Goal: Find specific page/section: Find specific page/section

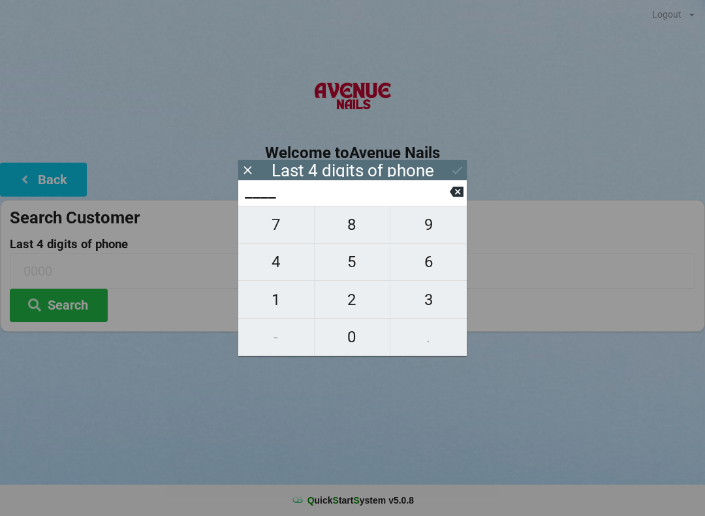
scroll to position [5, 6]
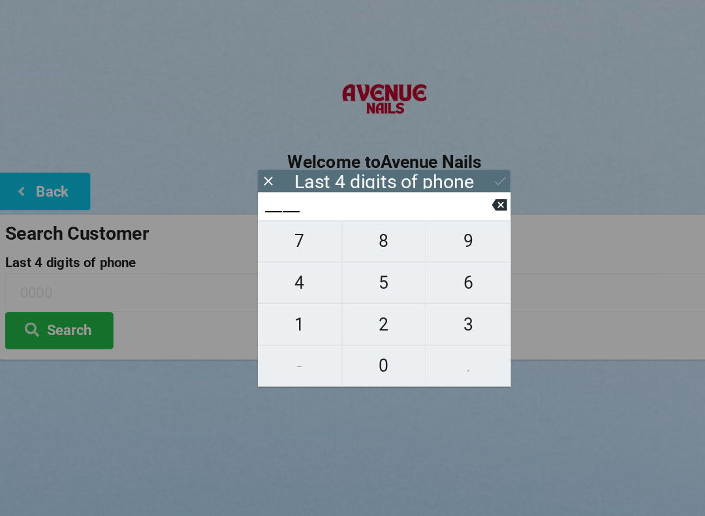
click at [274, 224] on span "7" at bounding box center [276, 224] width 76 height 27
type input "7___"
click at [429, 263] on span "6" at bounding box center [428, 261] width 76 height 27
type input "76__"
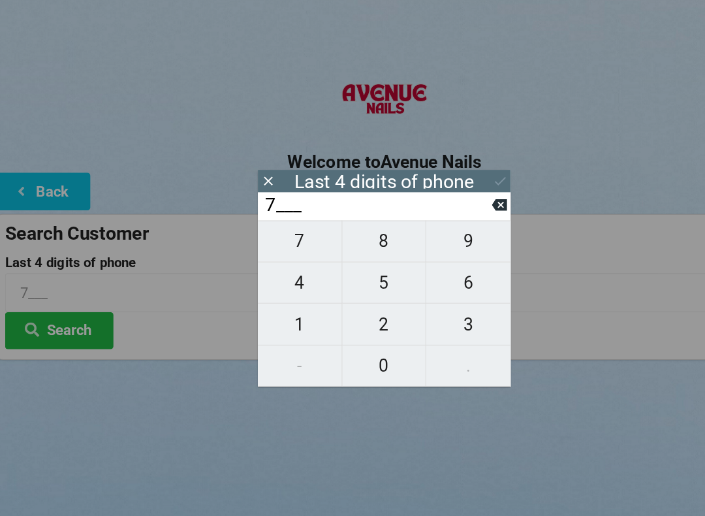
type input "76__"
click at [275, 263] on span "4" at bounding box center [276, 261] width 76 height 27
type input "764_"
click at [427, 266] on span "6" at bounding box center [428, 261] width 76 height 27
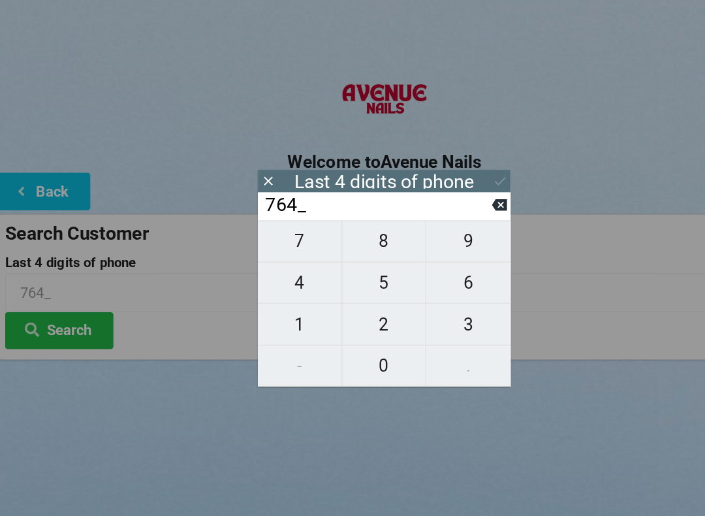
type input "7646"
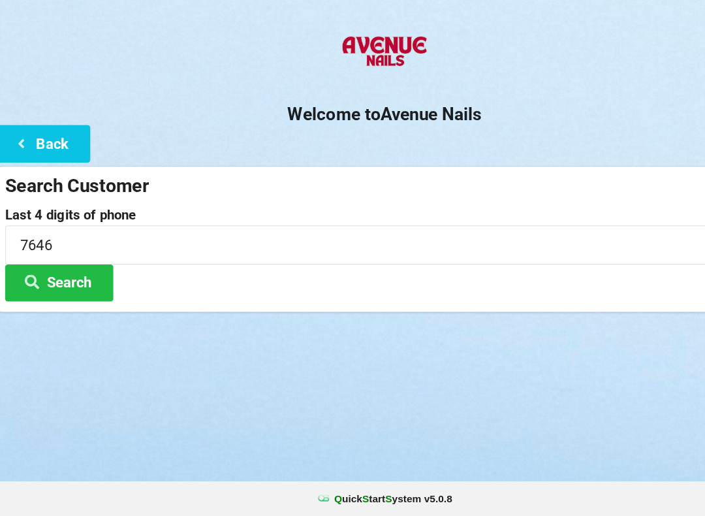
click at [69, 288] on button "Search" at bounding box center [59, 304] width 98 height 33
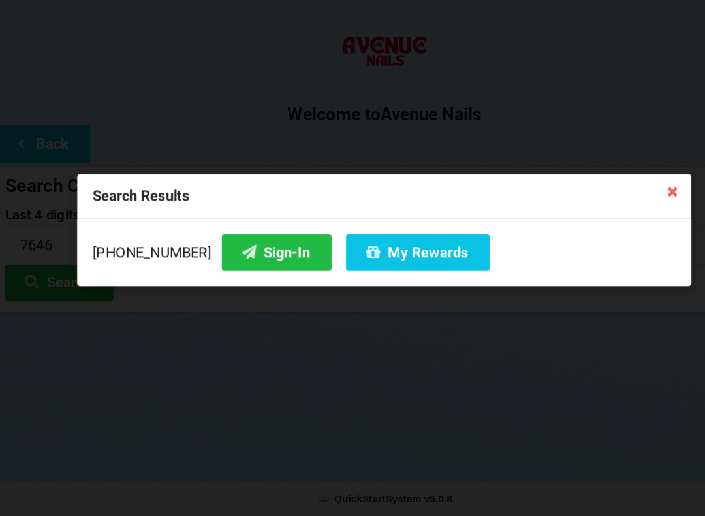
click at [225, 261] on button "Sign-In" at bounding box center [255, 277] width 99 height 33
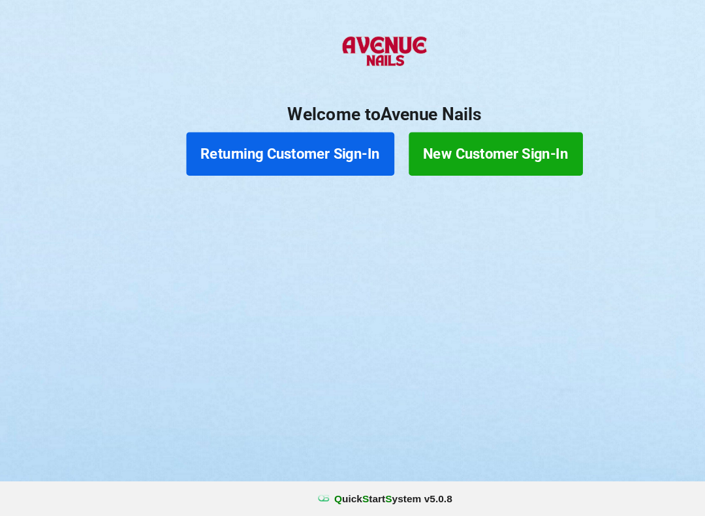
click at [273, 215] on div at bounding box center [352, 231] width 705 height 33
click at [286, 169] on button "Returning Customer Sign-In" at bounding box center [268, 188] width 188 height 39
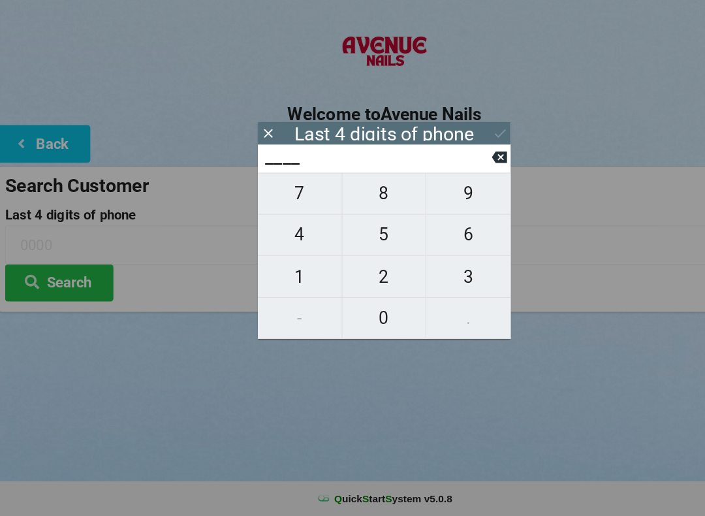
click at [280, 211] on span "7" at bounding box center [276, 224] width 76 height 27
type input "7___"
click at [276, 211] on span "7" at bounding box center [276, 224] width 76 height 27
type input "77__"
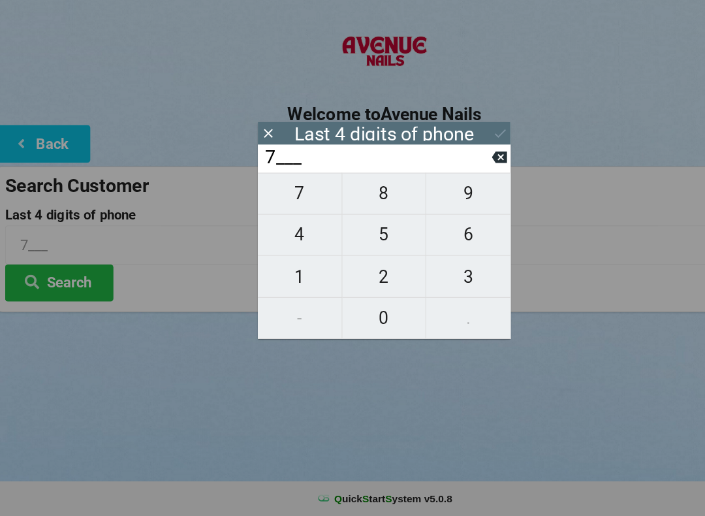
type input "77__"
click at [353, 286] on span "2" at bounding box center [353, 299] width 76 height 27
type input "772_"
click at [360, 286] on span "2" at bounding box center [353, 299] width 76 height 27
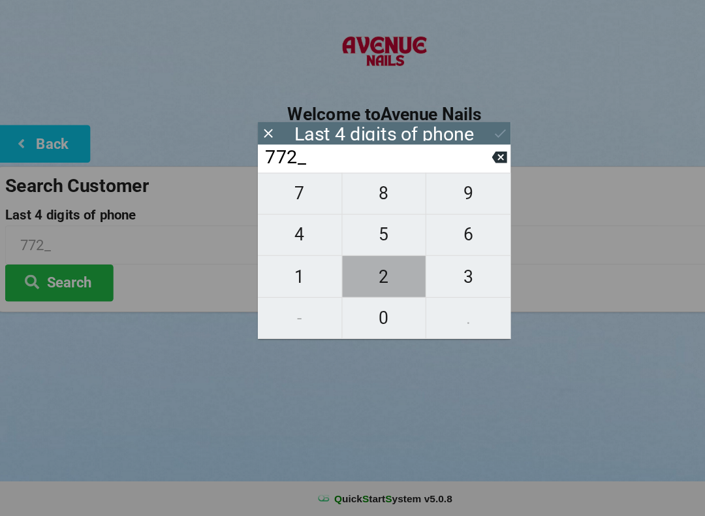
type input "7722"
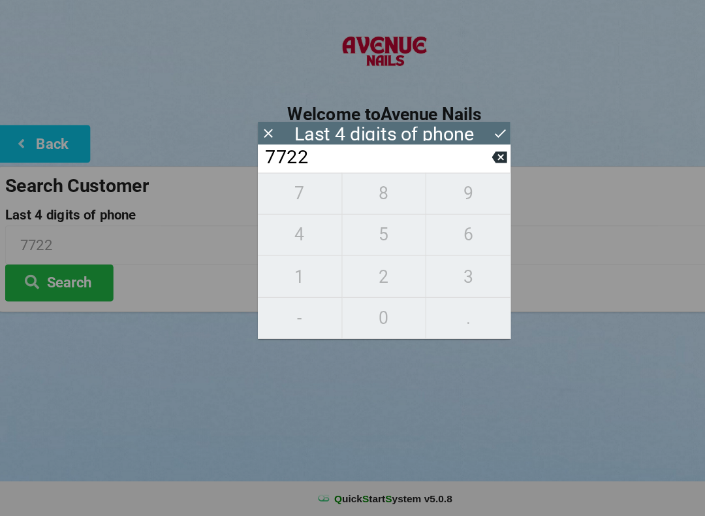
click at [85, 288] on button "Search" at bounding box center [59, 304] width 98 height 33
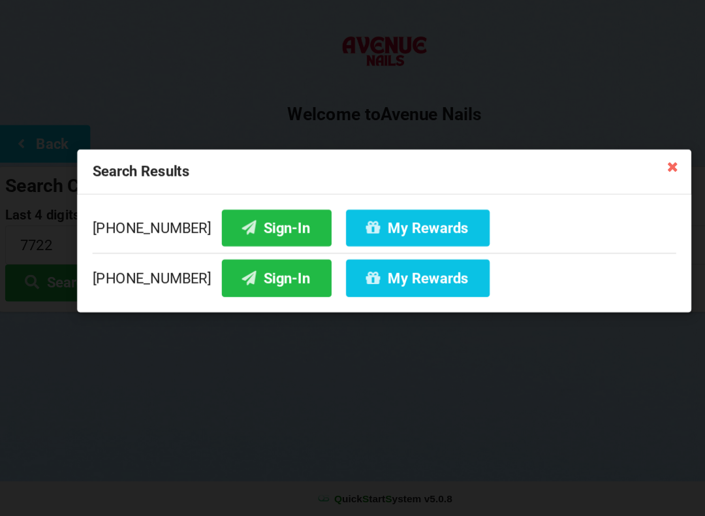
click at [228, 238] on button "Sign-In" at bounding box center [255, 254] width 99 height 33
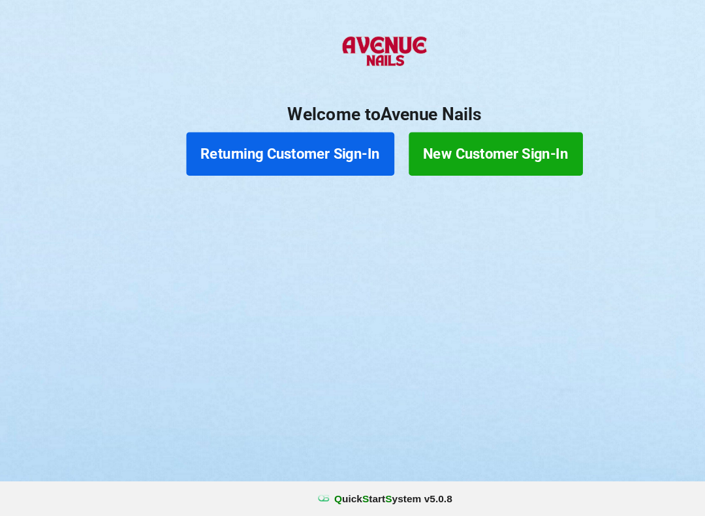
click at [251, 169] on button "Returning Customer Sign-In" at bounding box center [268, 188] width 188 height 39
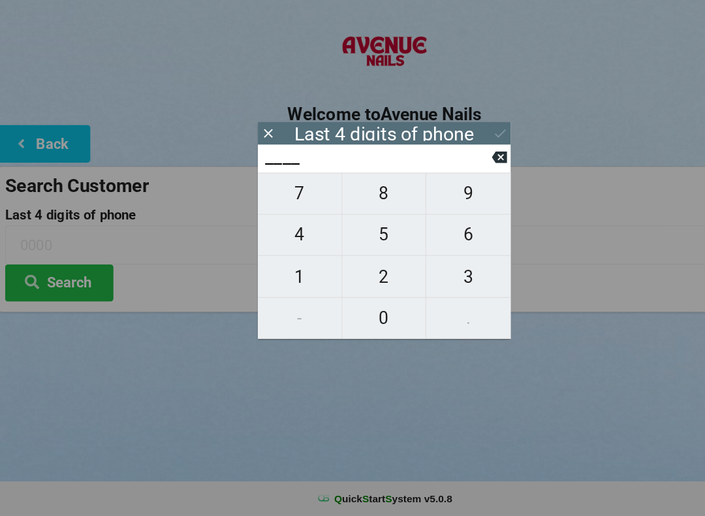
click at [426, 211] on span "9" at bounding box center [428, 224] width 76 height 27
type input "9___"
click at [351, 248] on span "5" at bounding box center [353, 261] width 76 height 27
type input "95__"
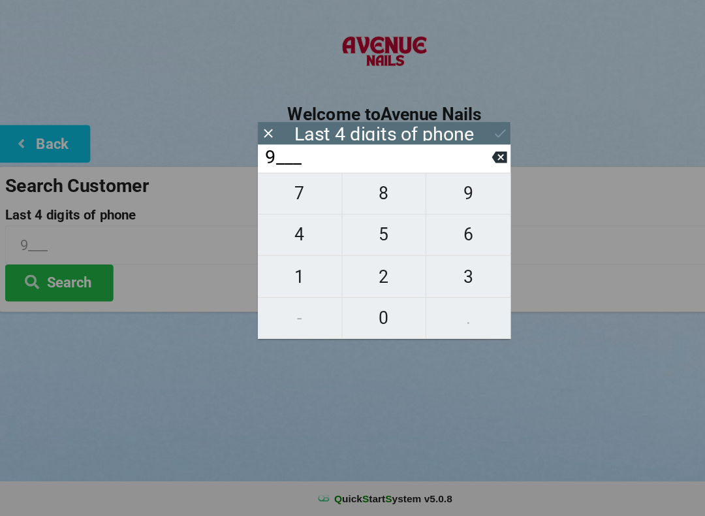
type input "95__"
click at [436, 211] on span "9" at bounding box center [428, 224] width 76 height 27
type input "959_"
click at [351, 248] on span "5" at bounding box center [353, 261] width 76 height 27
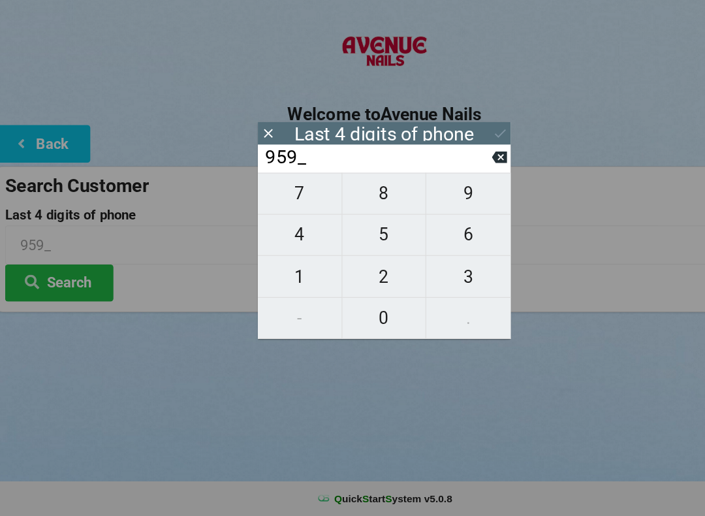
type input "9595"
click at [450, 161] on button at bounding box center [457, 170] width 14 height 18
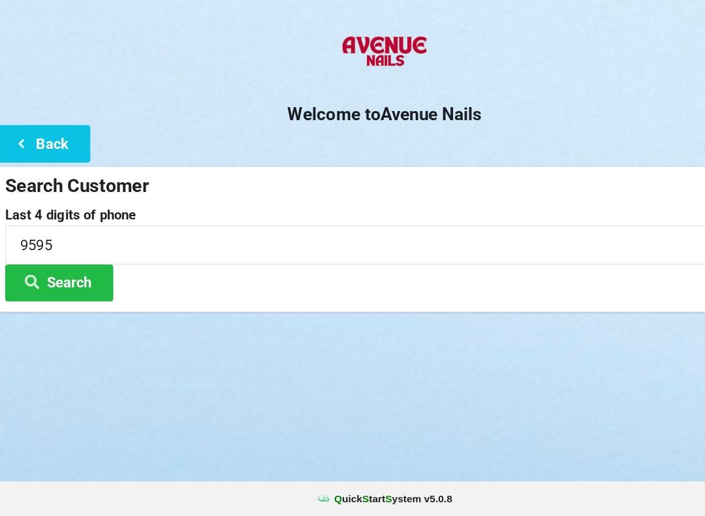
click at [85, 288] on button "Search" at bounding box center [59, 304] width 98 height 33
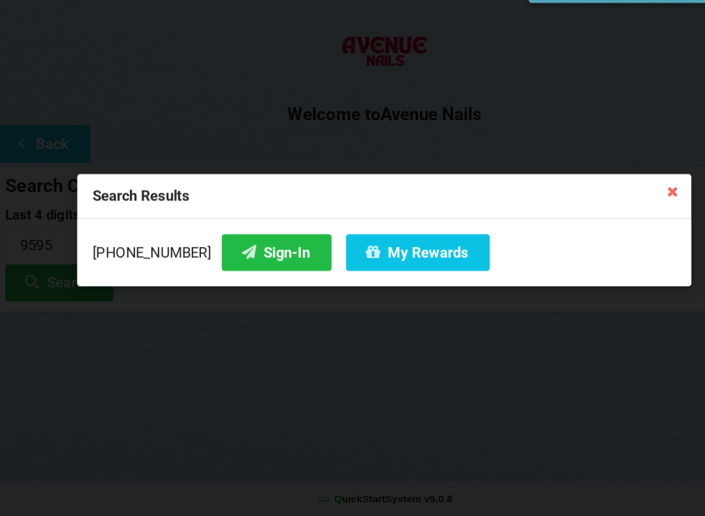
click at [243, 261] on button "Sign-In" at bounding box center [255, 277] width 99 height 33
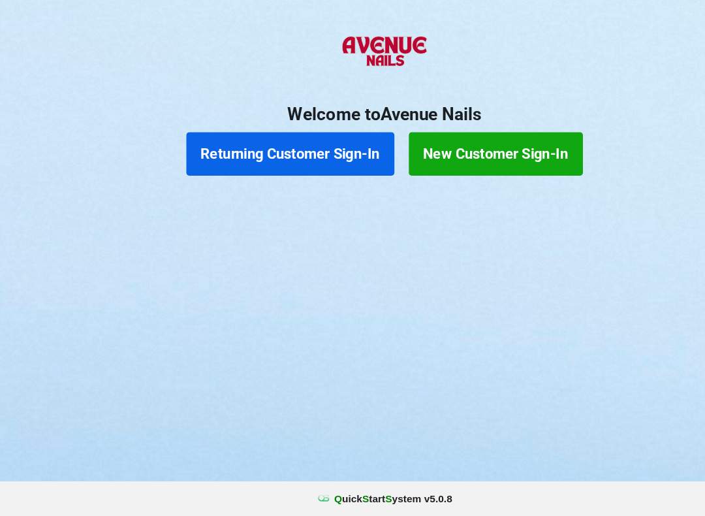
click at [431, 169] on button "New Customer Sign-In" at bounding box center [453, 188] width 157 height 39
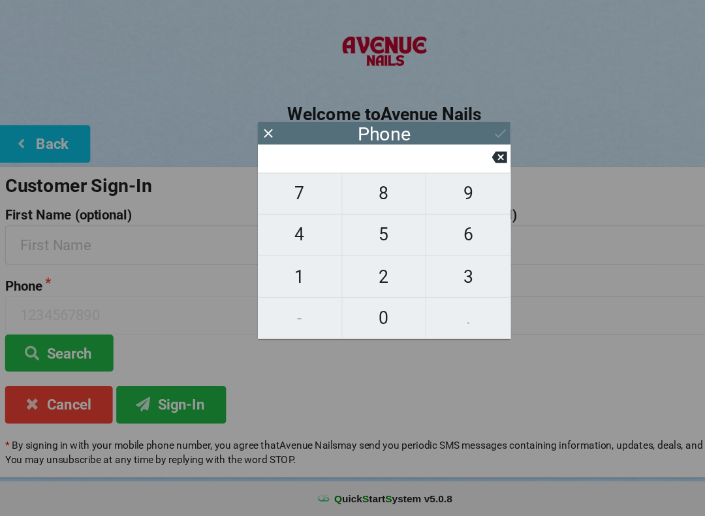
click at [431, 211] on span "9" at bounding box center [428, 224] width 76 height 27
type input "9"
click at [350, 248] on span "5" at bounding box center [353, 261] width 76 height 27
type input "95"
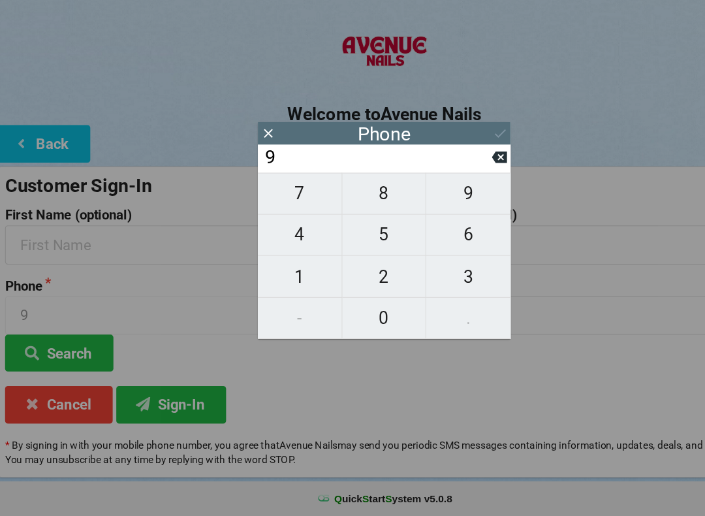
type input "95"
click at [286, 248] on span "4" at bounding box center [276, 261] width 76 height 27
type input "954"
click at [282, 211] on span "7" at bounding box center [276, 224] width 76 height 27
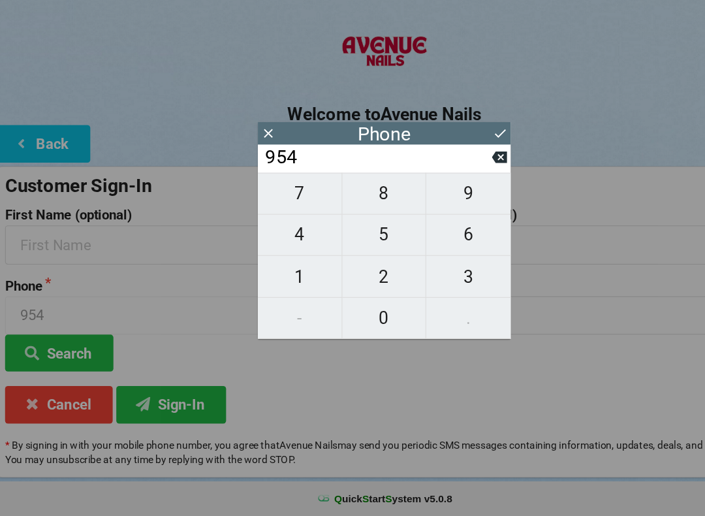
type input "9547"
click at [284, 211] on span "7" at bounding box center [276, 224] width 76 height 27
type input "95477"
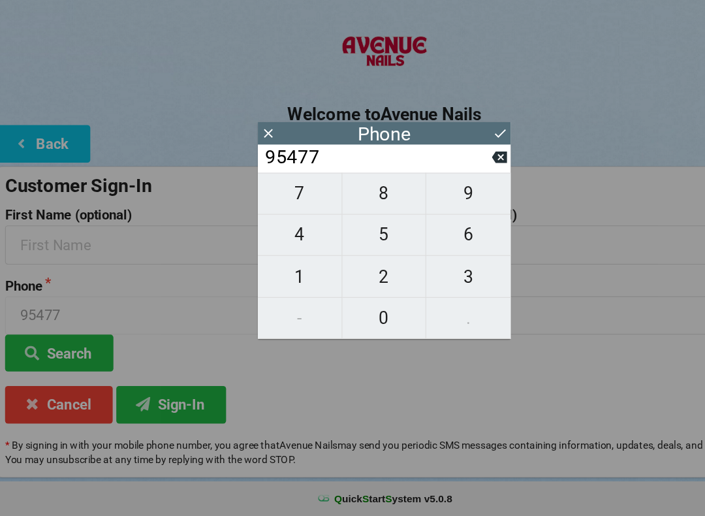
click at [355, 211] on span "8" at bounding box center [353, 224] width 76 height 27
type input "954778"
click at [421, 286] on span "3" at bounding box center [428, 299] width 76 height 27
type input "9547783"
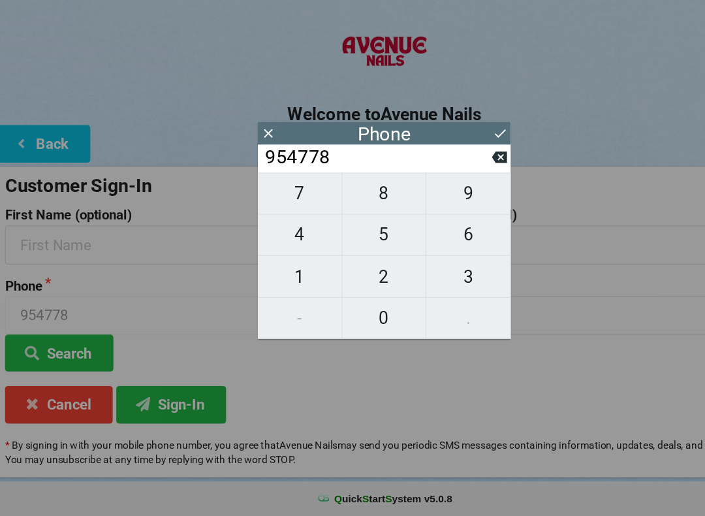
type input "9547783"
click at [354, 286] on span "2" at bounding box center [353, 299] width 76 height 27
type input "95477832"
click at [427, 248] on span "6" at bounding box center [428, 261] width 76 height 27
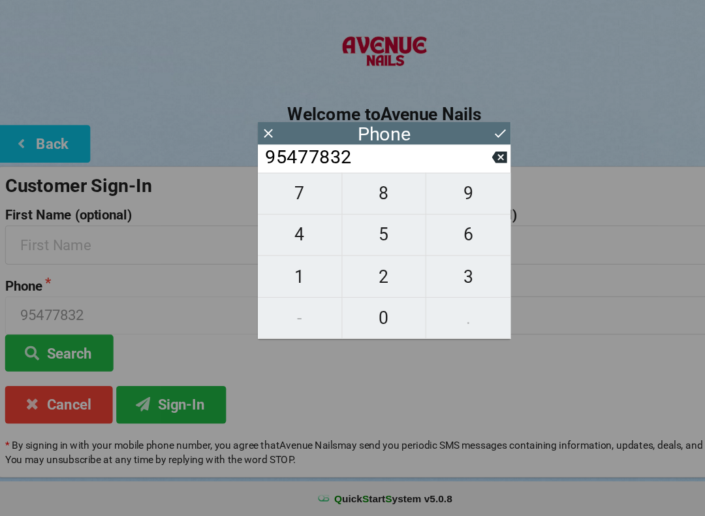
type input "954778326"
click at [425, 248] on span "6" at bounding box center [428, 261] width 76 height 27
type input "9547783266"
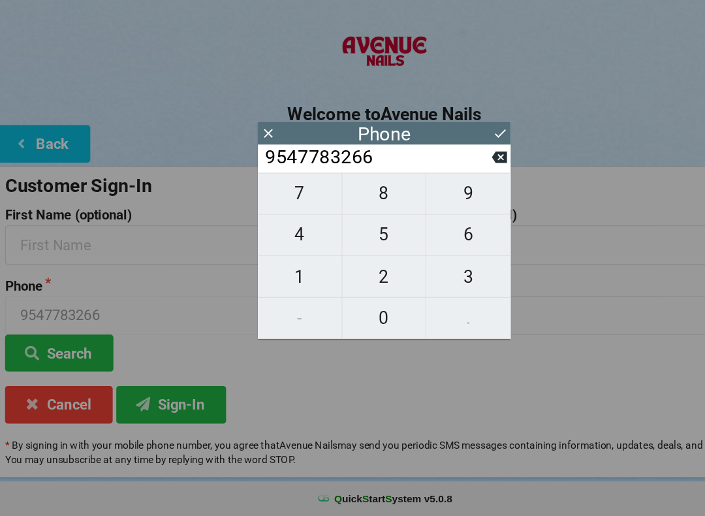
click at [451, 163] on icon at bounding box center [457, 170] width 14 height 14
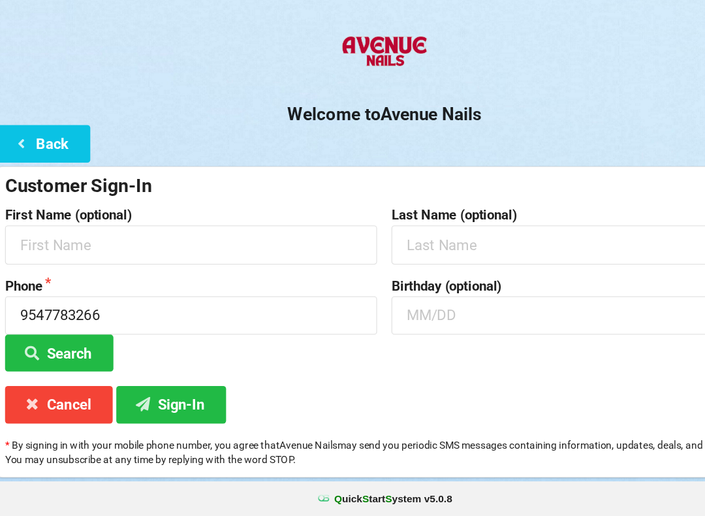
click at [227, 238] on label "First Name (optional)" at bounding box center [178, 244] width 336 height 13
click at [251, 253] on input "text" at bounding box center [178, 270] width 336 height 35
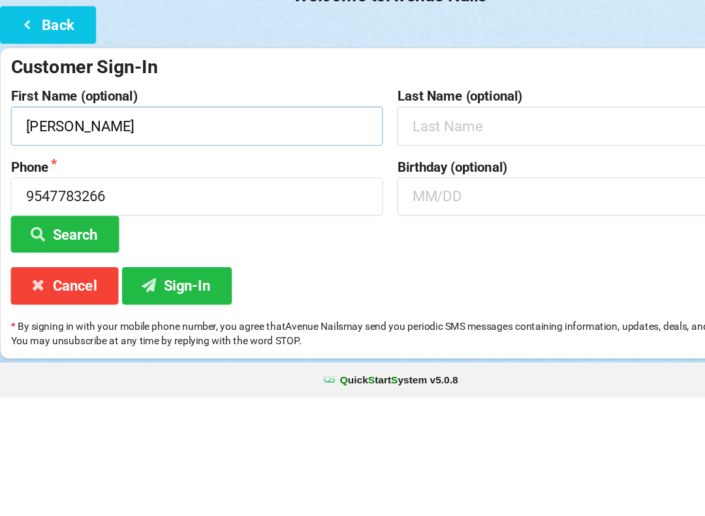
type input "[PERSON_NAME]"
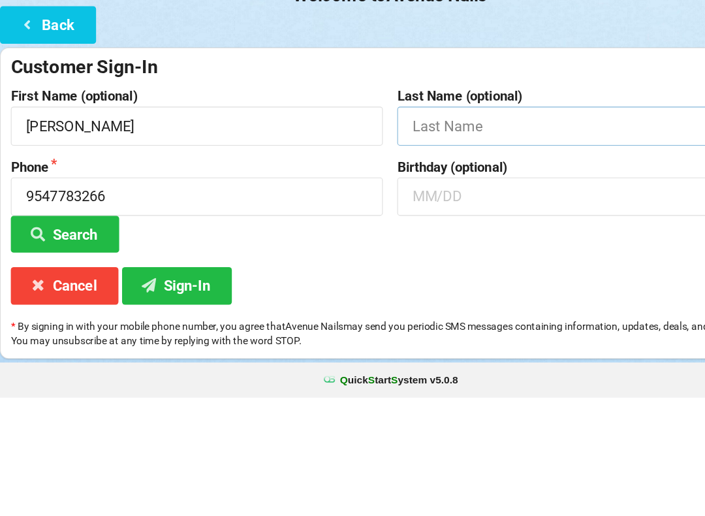
click at [419, 253] on input "text" at bounding box center [527, 270] width 336 height 35
type input "[PERSON_NAME]"
click at [82, 352] on button "Search" at bounding box center [59, 368] width 98 height 33
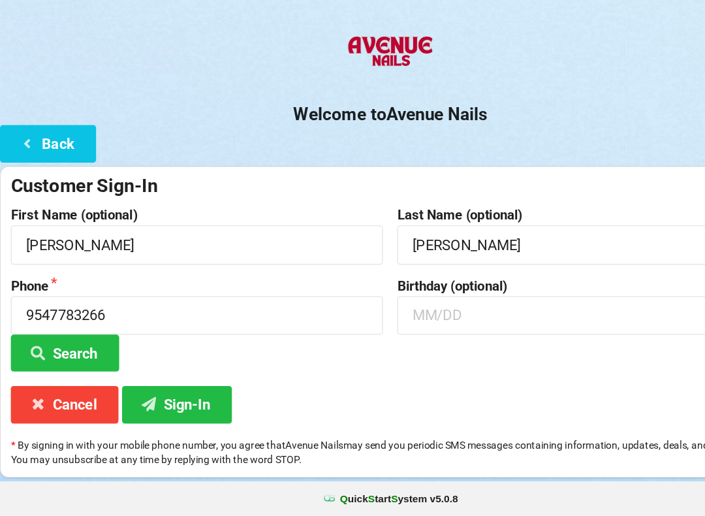
click at [88, 352] on button "Search" at bounding box center [59, 368] width 98 height 33
click at [168, 398] on button "Sign-In" at bounding box center [159, 414] width 99 height 33
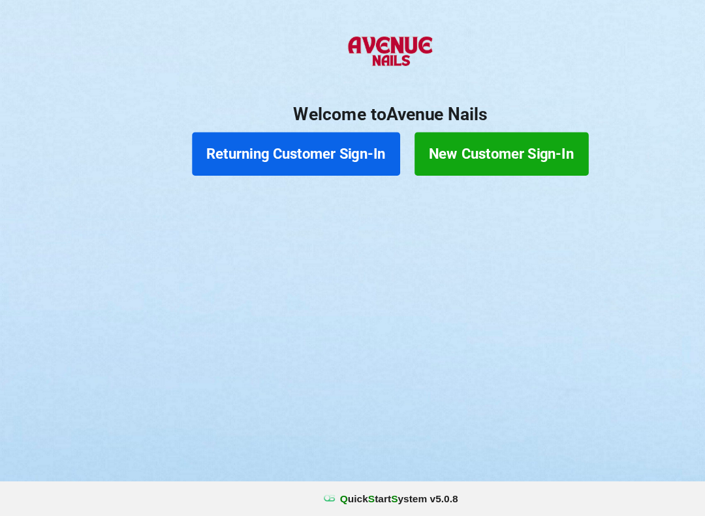
click at [285, 169] on button "Returning Customer Sign-In" at bounding box center [268, 188] width 188 height 39
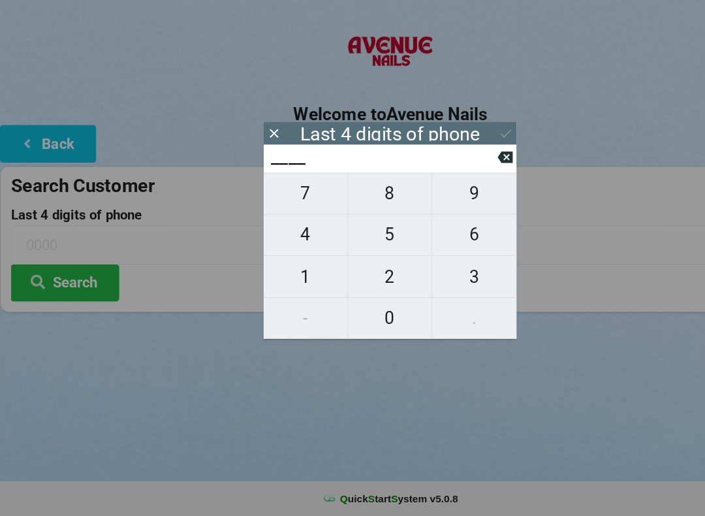
click at [346, 286] on span "2" at bounding box center [353, 299] width 76 height 27
type input "2___"
click at [439, 286] on span "3" at bounding box center [428, 299] width 76 height 27
type input "23__"
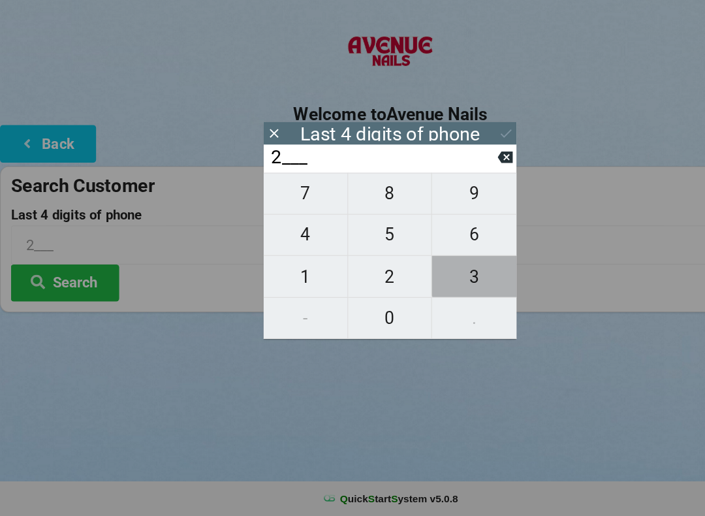
type input "23__"
click at [277, 211] on span "7" at bounding box center [276, 224] width 76 height 27
type input "237_"
click at [278, 285] on div "7 8 9 4 5 6 1 2 3 - 0 ." at bounding box center [352, 281] width 228 height 150
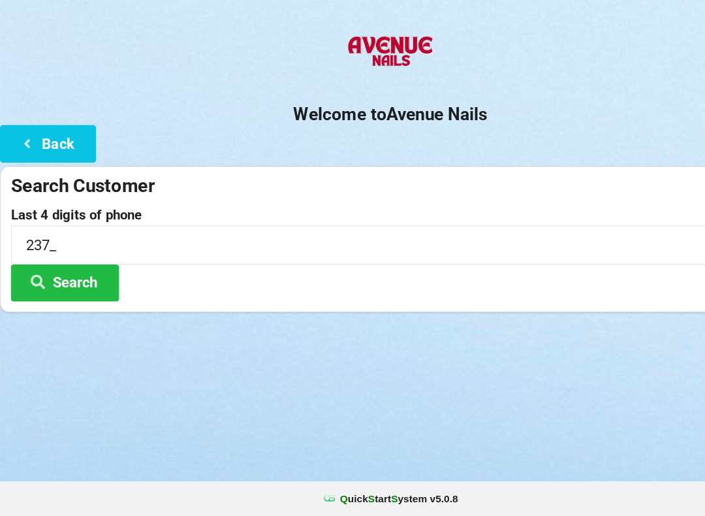
click at [467, 141] on div "Welcome to Avenue Nails Back Search Customer Last 4 digits of phone 237_ Search" at bounding box center [352, 201] width 705 height 260
click at [42, 162] on button "Back" at bounding box center [43, 178] width 87 height 33
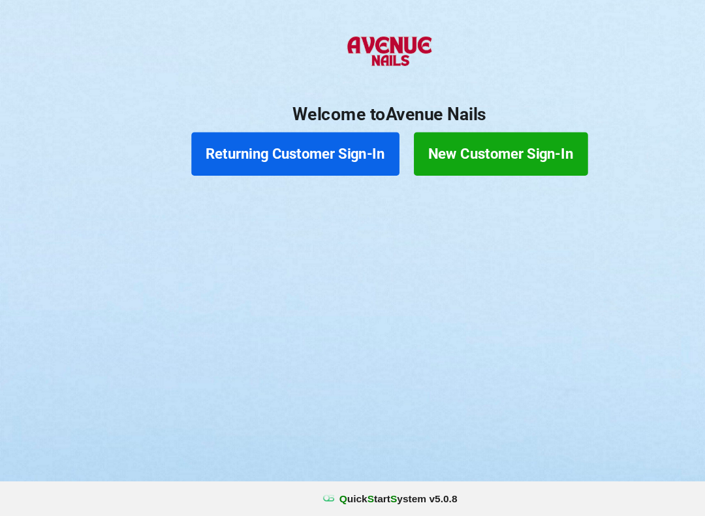
click at [257, 169] on button "Returning Customer Sign-In" at bounding box center [268, 188] width 188 height 39
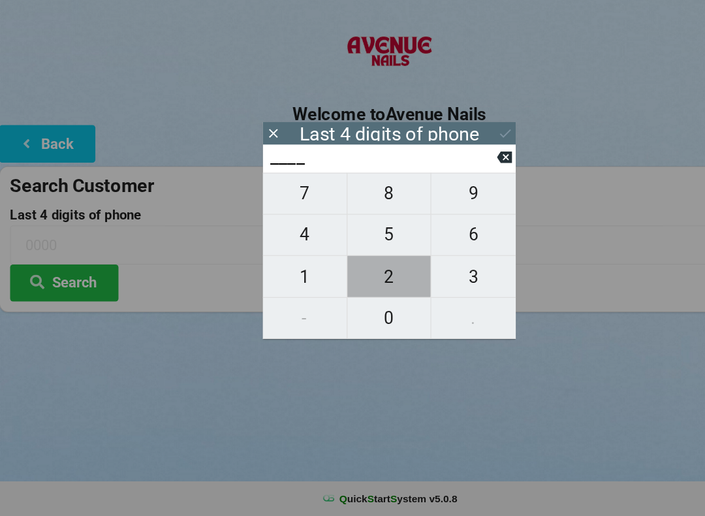
click at [350, 286] on span "2" at bounding box center [353, 299] width 76 height 27
type input "2___"
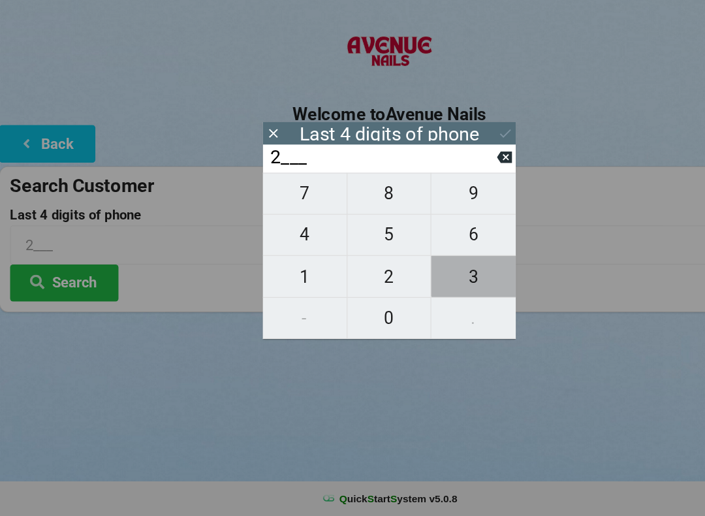
click at [432, 286] on span "3" at bounding box center [428, 299] width 76 height 27
type input "23__"
click at [352, 323] on span "0" at bounding box center [353, 336] width 76 height 27
type input "230_"
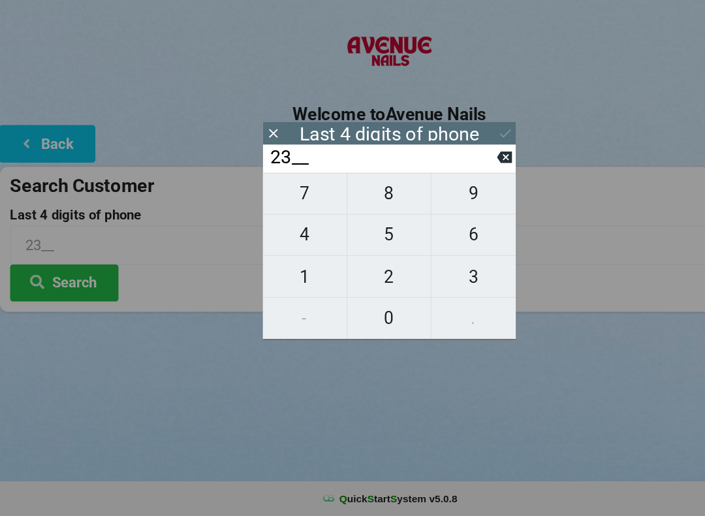
type input "230_"
click at [277, 211] on span "7" at bounding box center [276, 224] width 76 height 27
type input "2307"
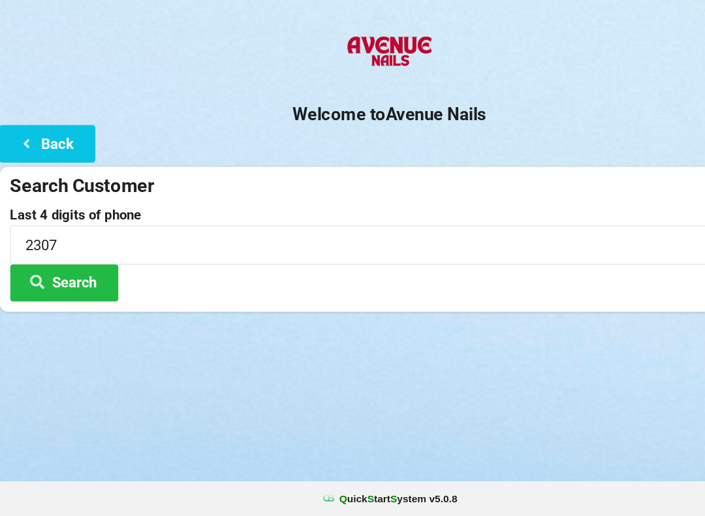
click at [52, 288] on button "Search" at bounding box center [59, 304] width 98 height 33
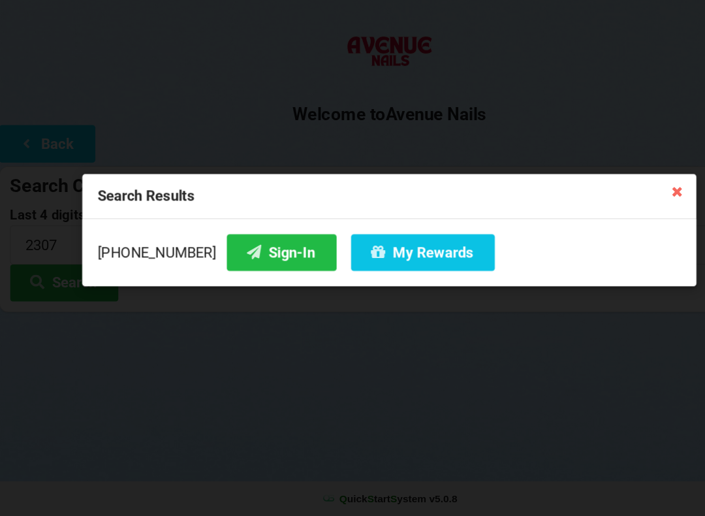
click at [234, 261] on button "Sign-In" at bounding box center [255, 277] width 99 height 33
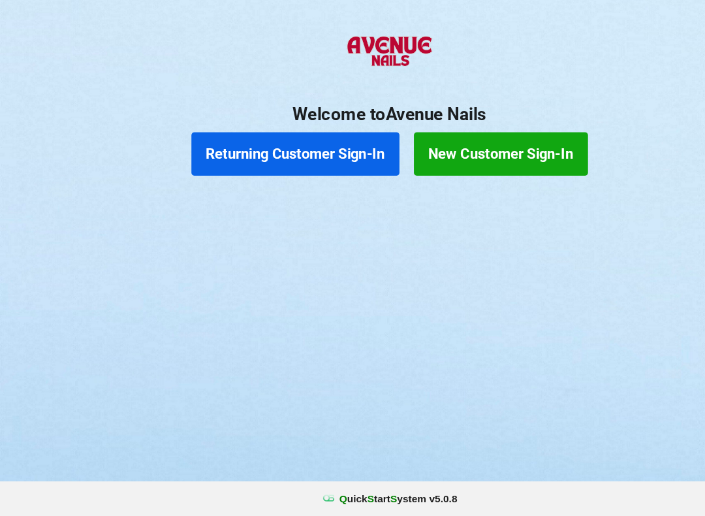
click at [214, 169] on button "Returning Customer Sign-In" at bounding box center [268, 188] width 188 height 39
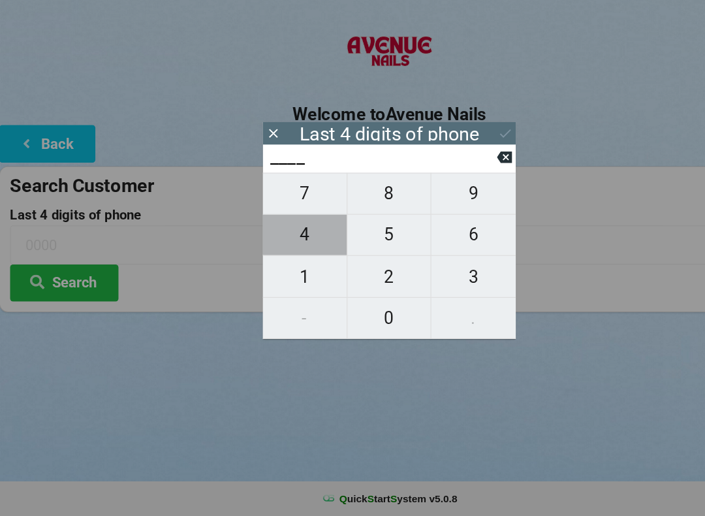
click at [280, 248] on span "4" at bounding box center [276, 261] width 76 height 27
type input "4___"
click at [343, 323] on span "0" at bounding box center [353, 336] width 76 height 27
type input "40__"
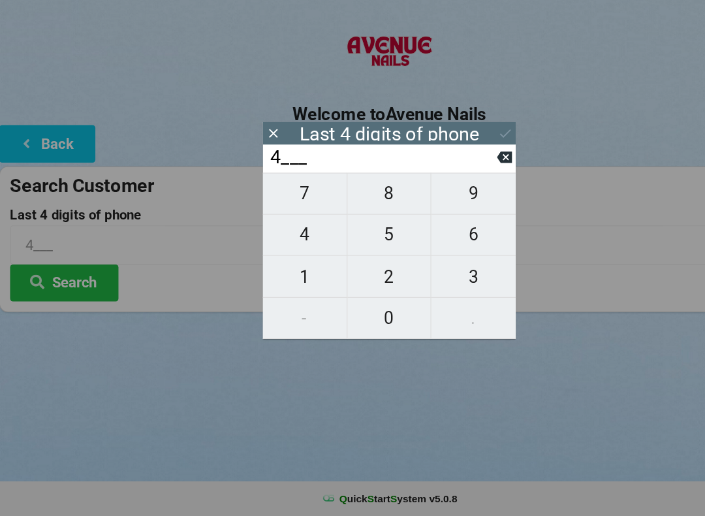
type input "40__"
click at [278, 211] on span "7" at bounding box center [276, 224] width 76 height 27
type input "407_"
click at [425, 248] on span "6" at bounding box center [428, 261] width 76 height 27
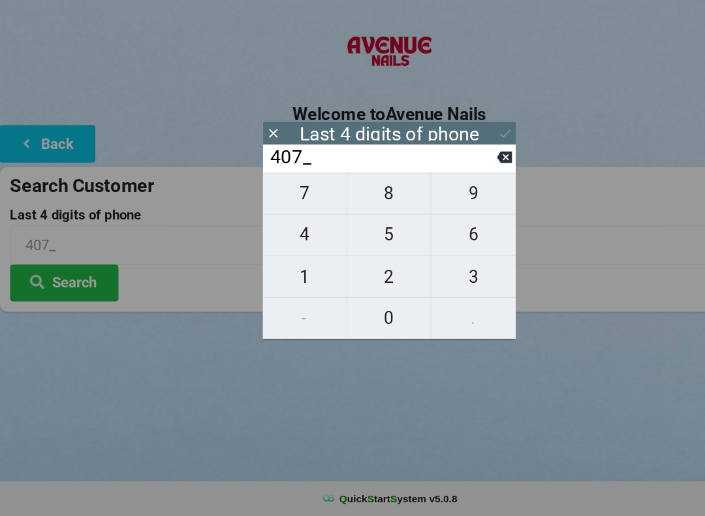
type input "4076"
click at [457, 187] on icon at bounding box center [457, 192] width 14 height 10
click at [453, 187] on icon at bounding box center [457, 192] width 14 height 10
click at [450, 185] on icon at bounding box center [457, 192] width 14 height 14
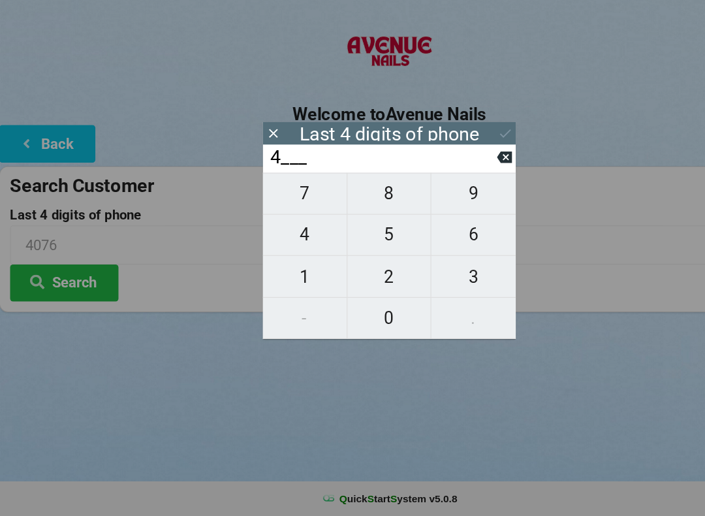
click at [448, 181] on input "4___" at bounding box center [346, 191] width 206 height 21
click at [458, 187] on icon at bounding box center [457, 192] width 14 height 10
click at [358, 211] on span "8" at bounding box center [353, 224] width 76 height 27
type input "8___"
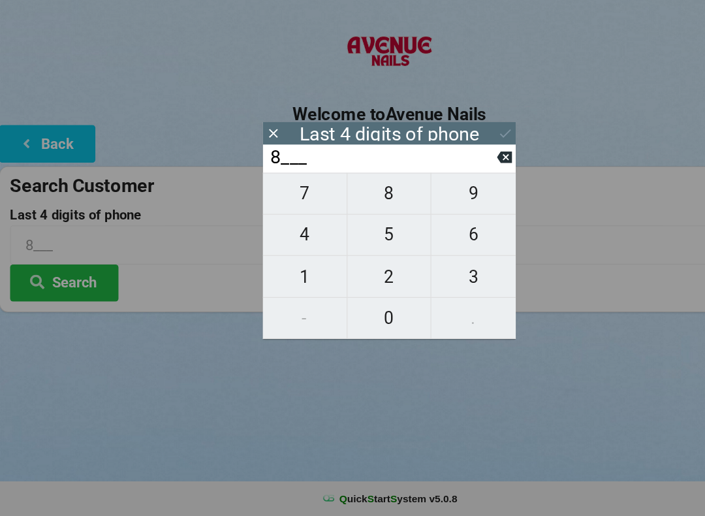
click at [350, 323] on span "0" at bounding box center [353, 336] width 76 height 27
type input "80__"
click at [455, 187] on icon at bounding box center [457, 192] width 14 height 10
click at [453, 187] on icon at bounding box center [457, 192] width 14 height 10
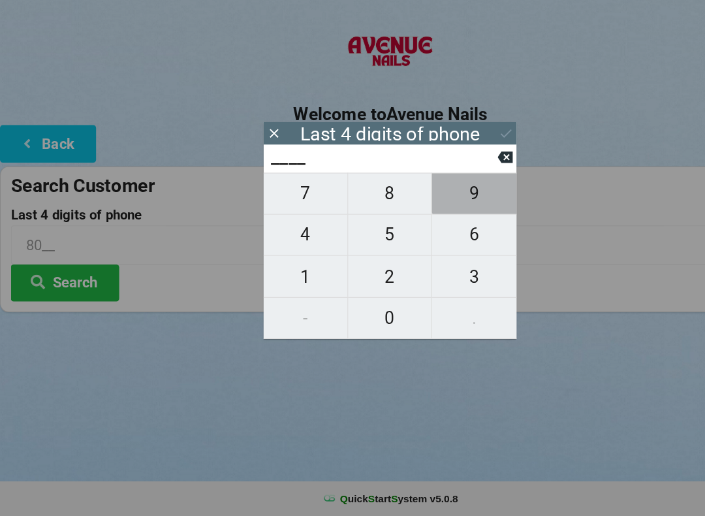
click at [432, 211] on span "9" at bounding box center [428, 224] width 76 height 27
type input "9___"
click at [356, 211] on span "8" at bounding box center [353, 224] width 76 height 27
type input "98__"
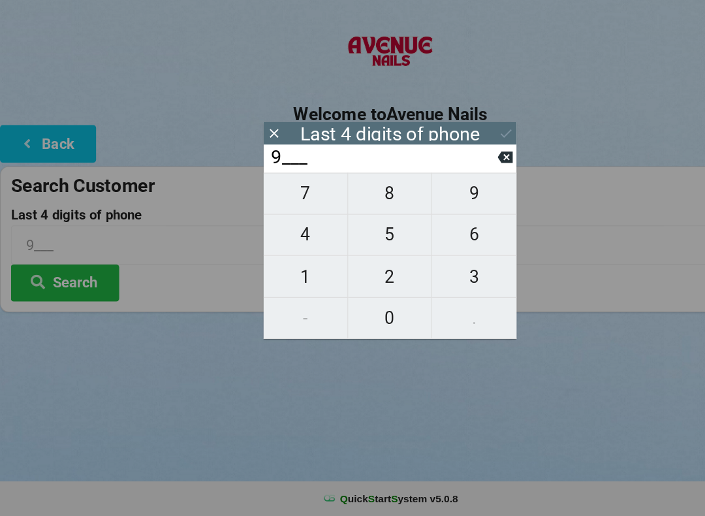
type input "98__"
click at [350, 323] on span "0" at bounding box center [353, 336] width 76 height 27
type input "980_"
click at [274, 248] on span "4" at bounding box center [276, 261] width 76 height 27
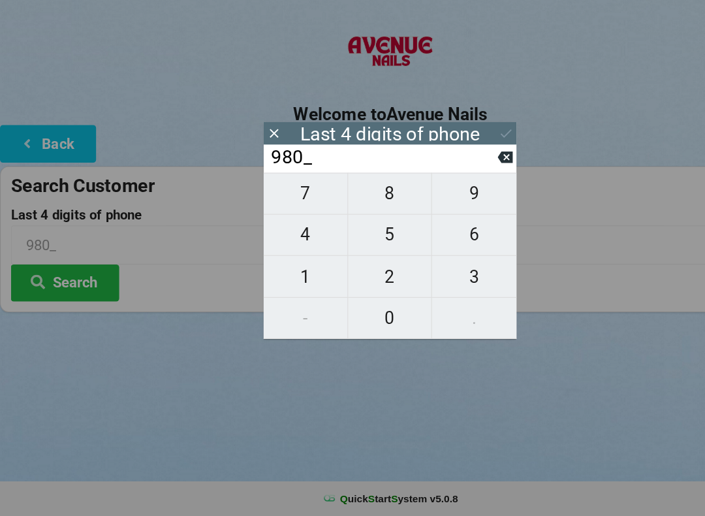
type input "9804"
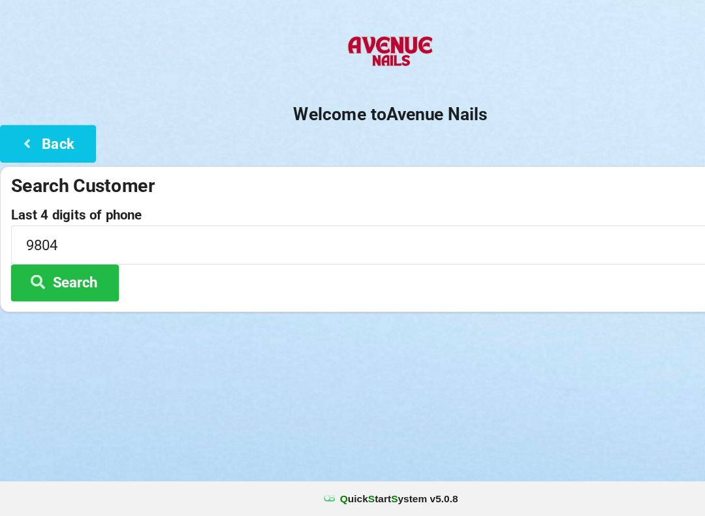
click at [53, 288] on button "Search" at bounding box center [59, 304] width 98 height 33
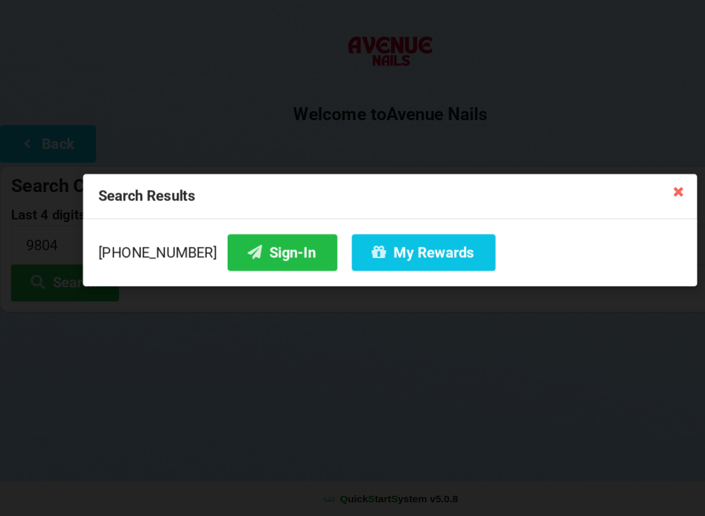
click at [234, 261] on button "Sign-In" at bounding box center [255, 277] width 99 height 33
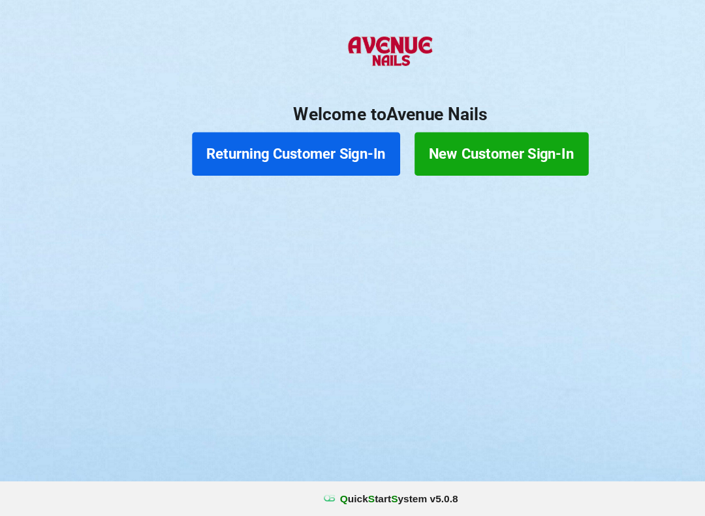
click at [274, 169] on button "Returning Customer Sign-In" at bounding box center [268, 188] width 188 height 39
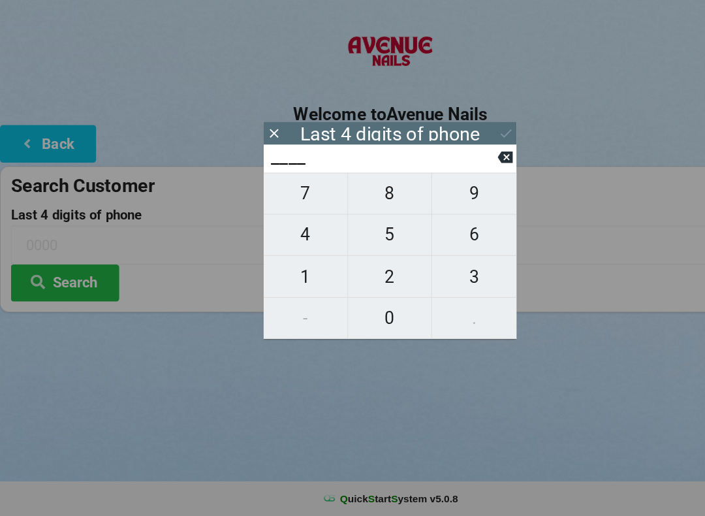
click at [429, 248] on span "6" at bounding box center [428, 261] width 76 height 27
type input "6___"
click at [356, 286] on span "2" at bounding box center [353, 299] width 76 height 27
type input "62__"
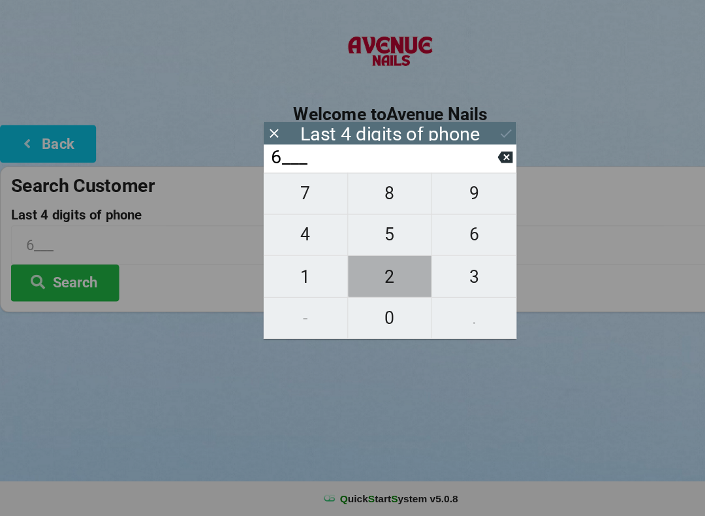
type input "62__"
click at [407, 211] on span "9" at bounding box center [428, 224] width 76 height 27
type input "629_"
click at [454, 187] on icon at bounding box center [457, 192] width 14 height 10
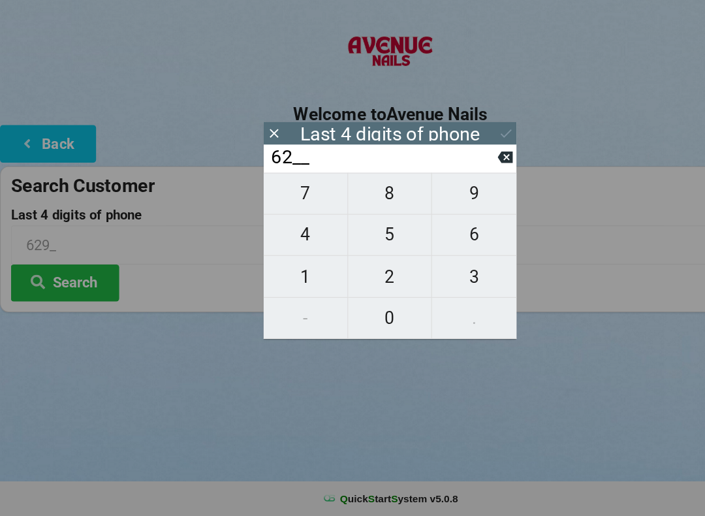
click at [355, 211] on span "8" at bounding box center [353, 224] width 76 height 27
type input "628_"
click at [428, 211] on span "9" at bounding box center [428, 224] width 76 height 27
type input "6289"
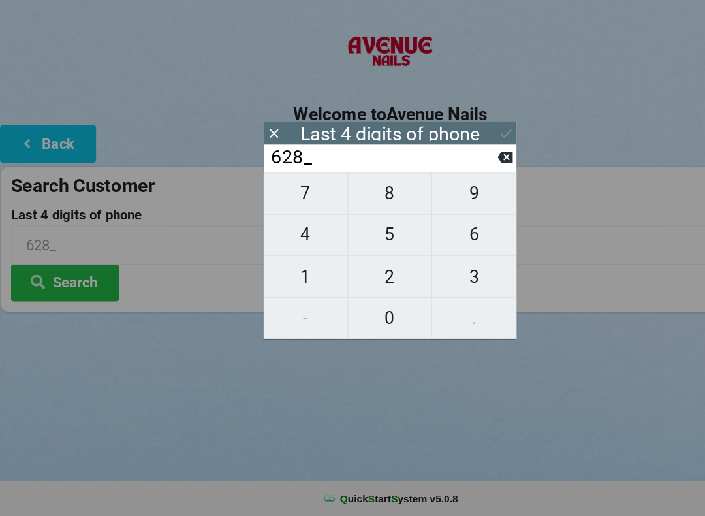
type input "6289"
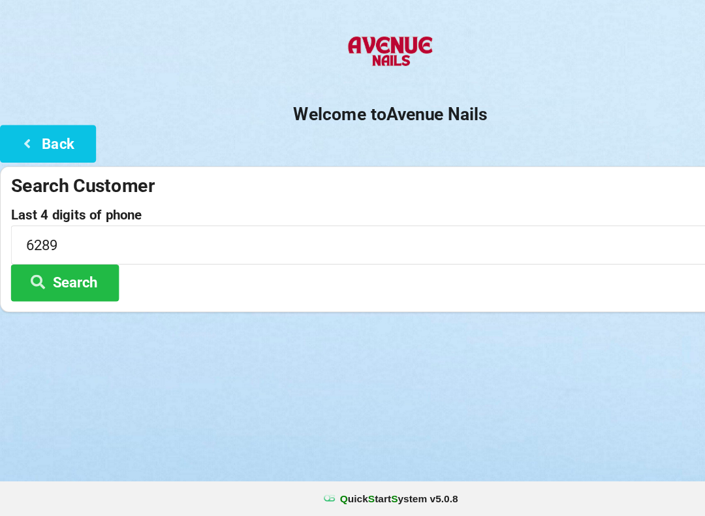
click at [449, 143] on h2 "Welcome to [GEOGRAPHIC_DATA]" at bounding box center [352, 153] width 705 height 20
click at [83, 288] on button "Search" at bounding box center [59, 304] width 98 height 33
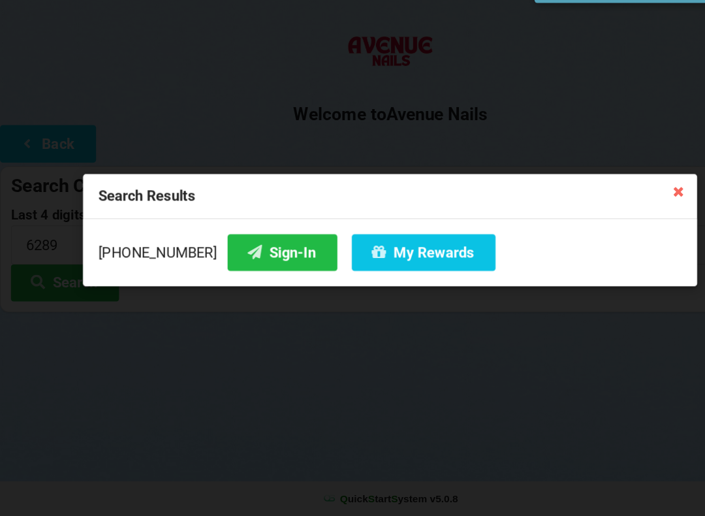
click at [240, 261] on button "Sign-In" at bounding box center [255, 277] width 99 height 33
